Goal: Communication & Community: Ask a question

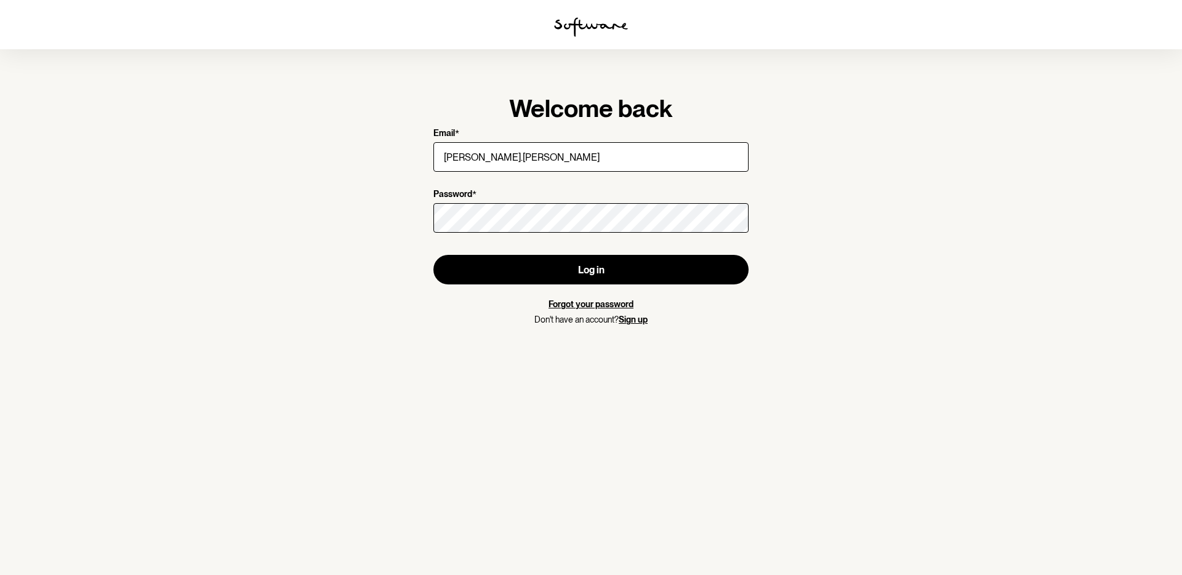
type input "marisa.escudero90@gmail.com"
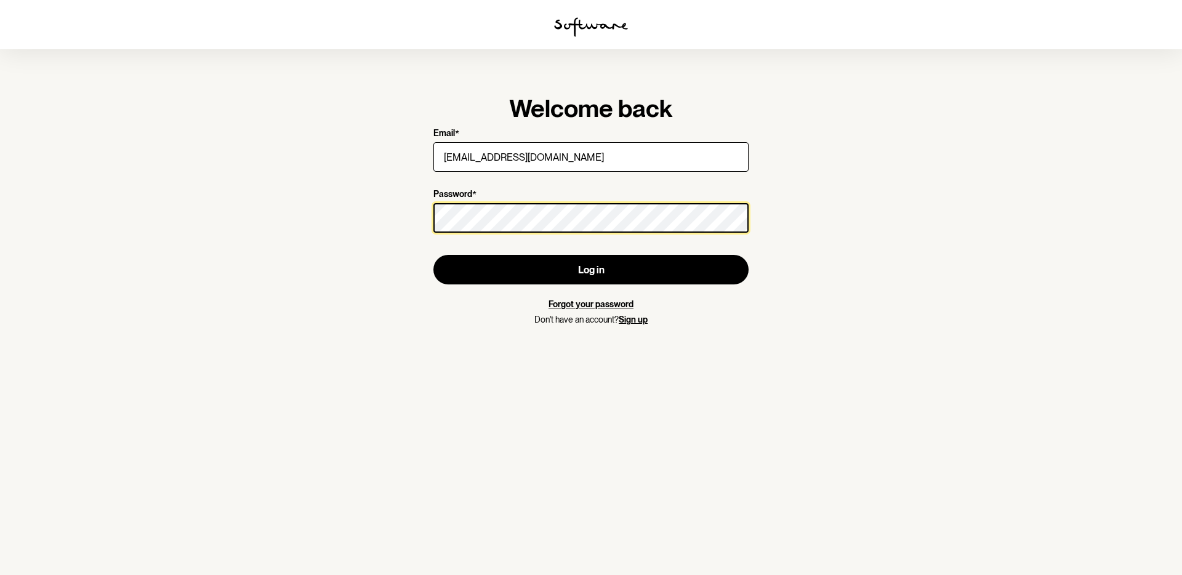
click at [433, 255] on button "Log in" at bounding box center [590, 270] width 315 height 30
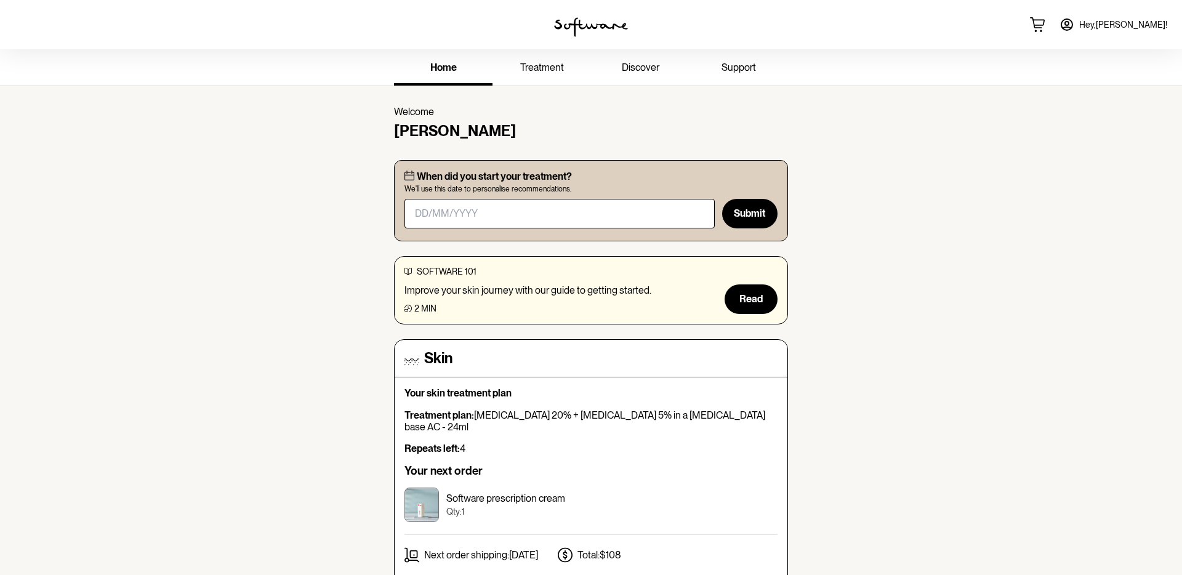
click at [747, 75] on link "support" at bounding box center [738, 69] width 98 height 34
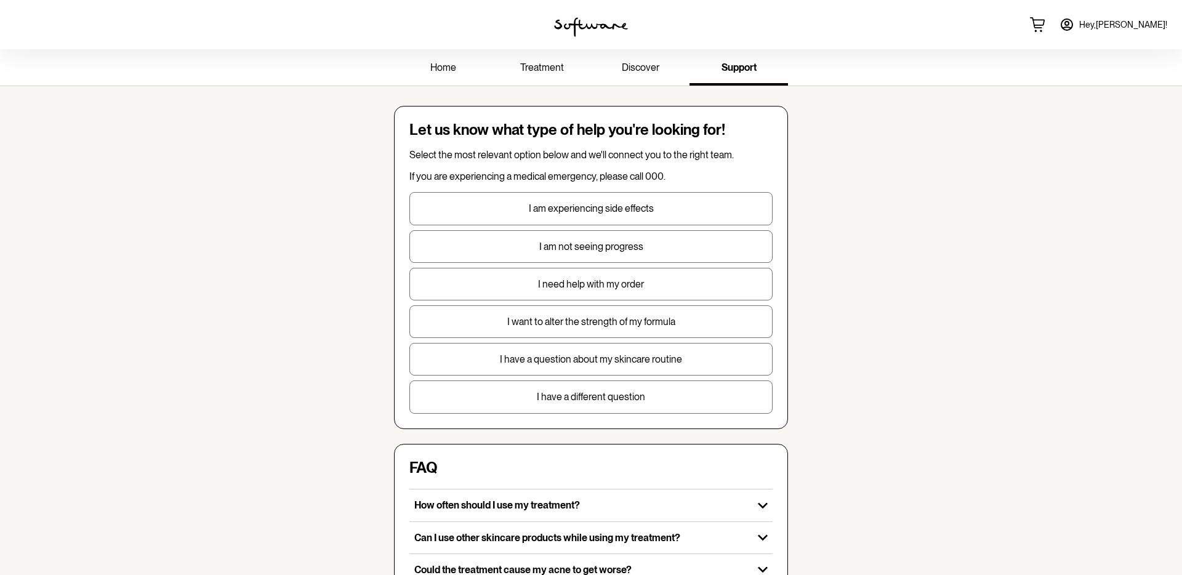
click at [562, 278] on p "I need help with my order" at bounding box center [591, 284] width 362 height 12
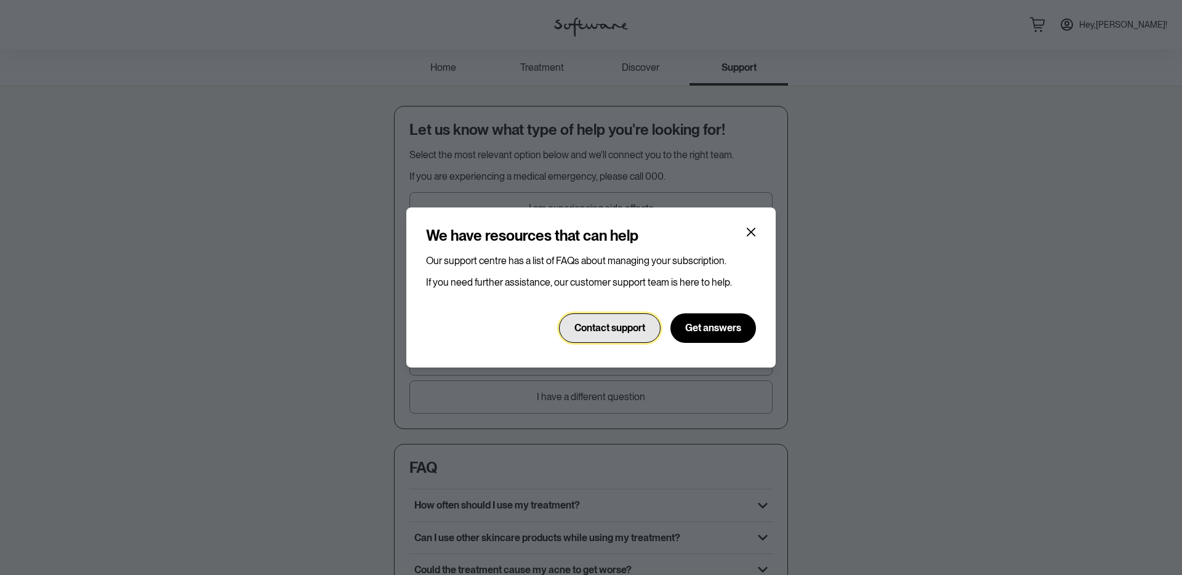
click at [592, 327] on span "Contact support" at bounding box center [609, 328] width 71 height 12
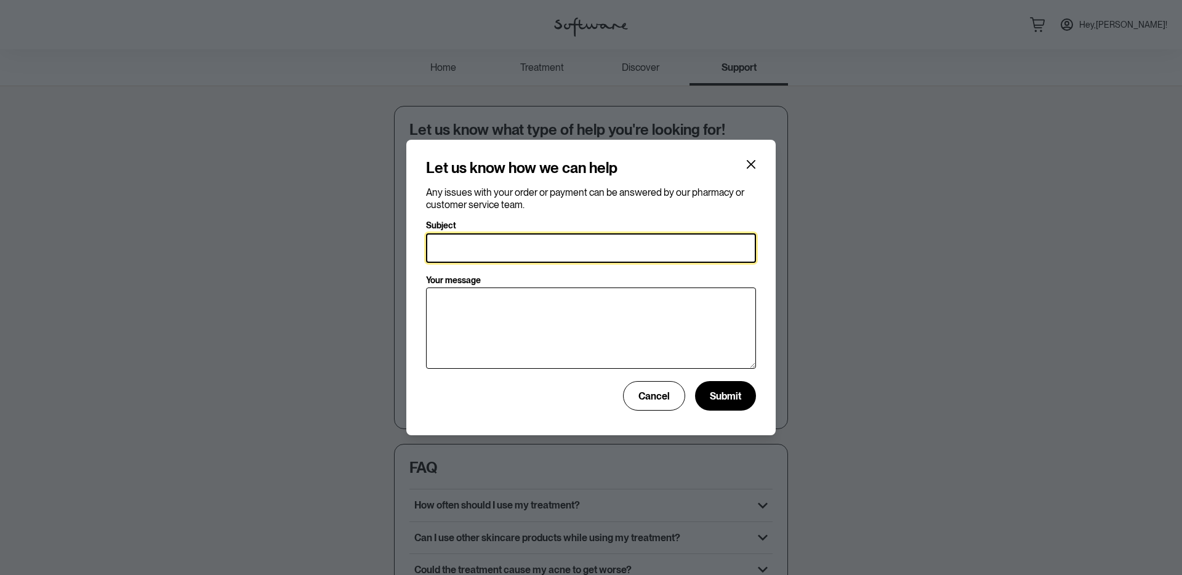
click at [540, 255] on input "Subject" at bounding box center [591, 248] width 330 height 30
type input "Missed Delivery"
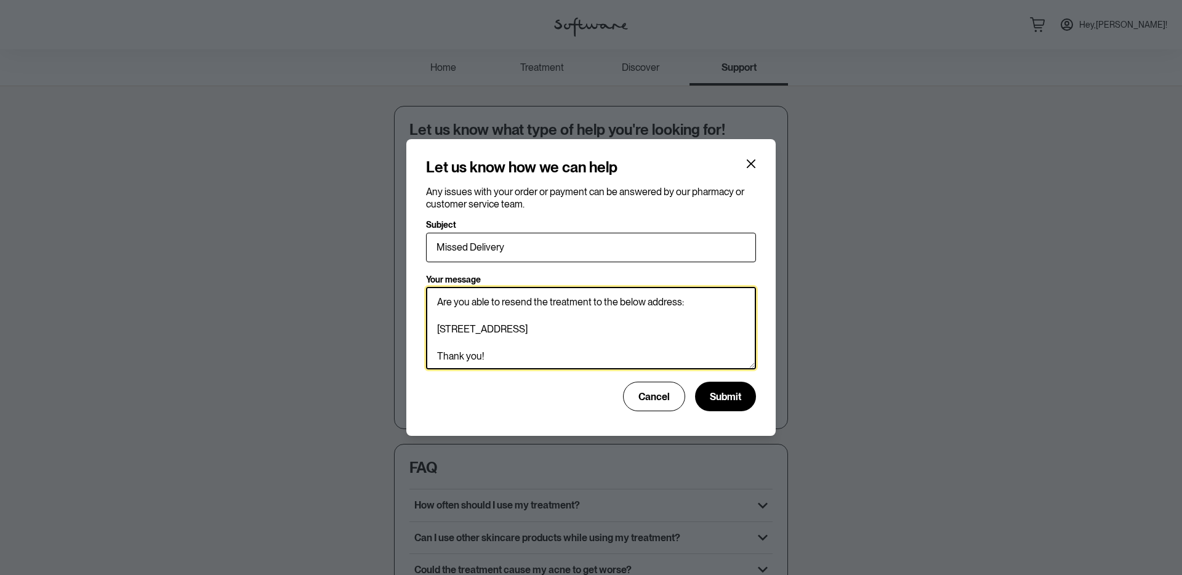
scroll to position [116, 0]
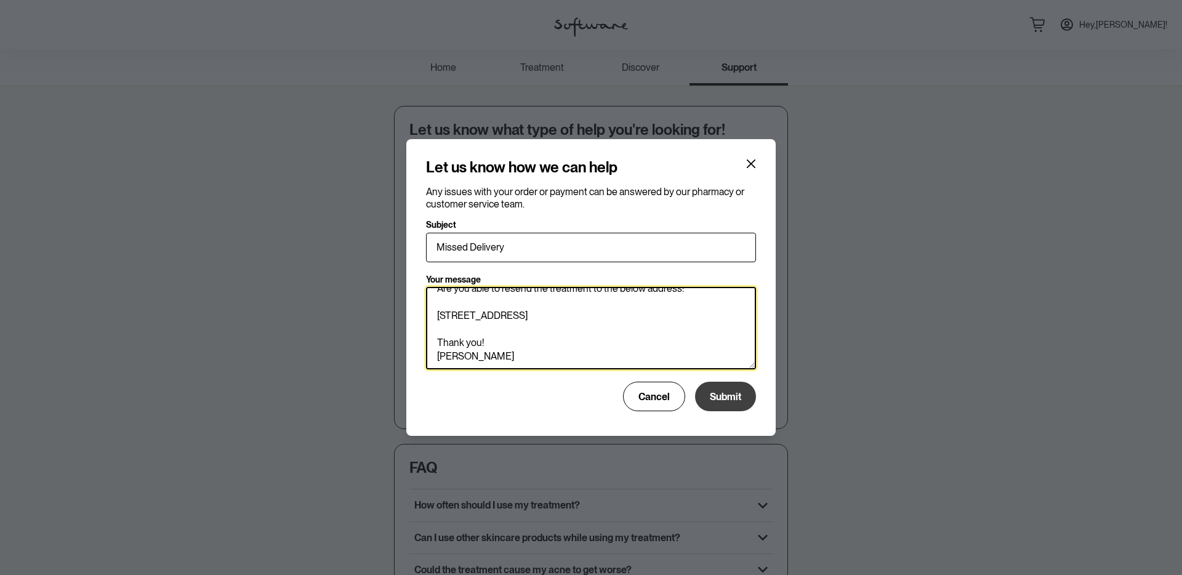
type textarea "Hi there, I was overseas & completely forgot to update the delivery address for…"
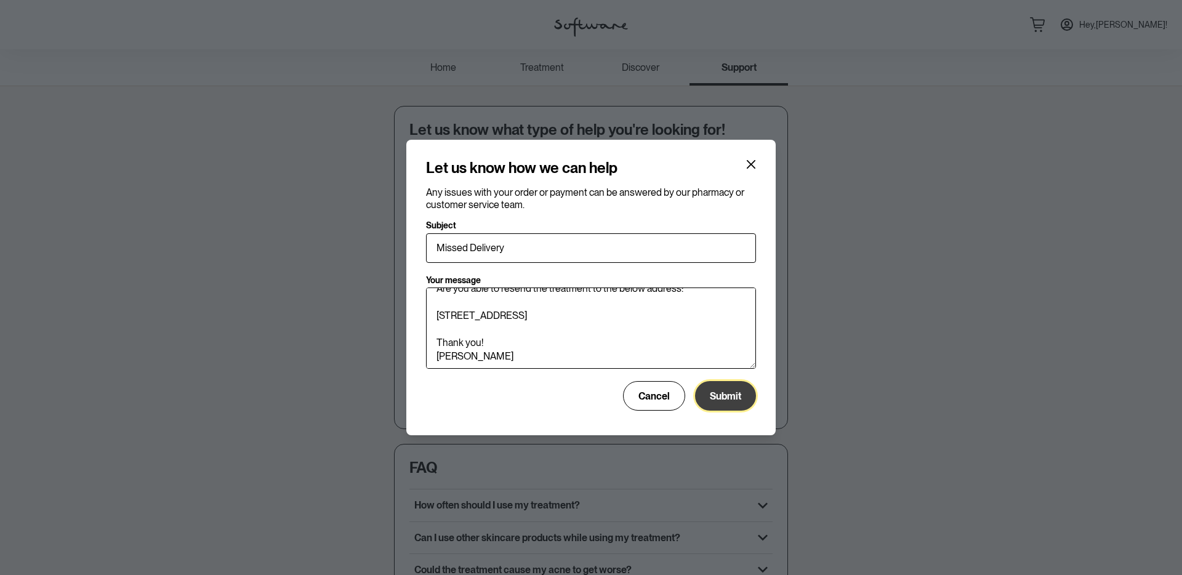
click at [745, 398] on button "Submit" at bounding box center [725, 396] width 61 height 30
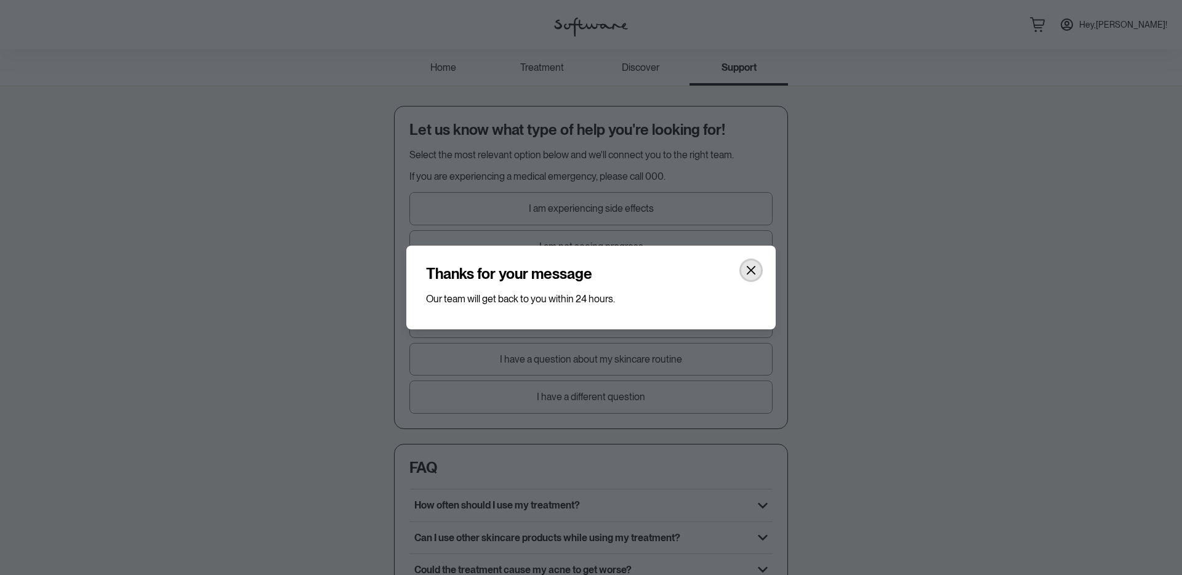
click at [753, 272] on icon "Close" at bounding box center [751, 270] width 9 height 9
